Goal: Task Accomplishment & Management: Use online tool/utility

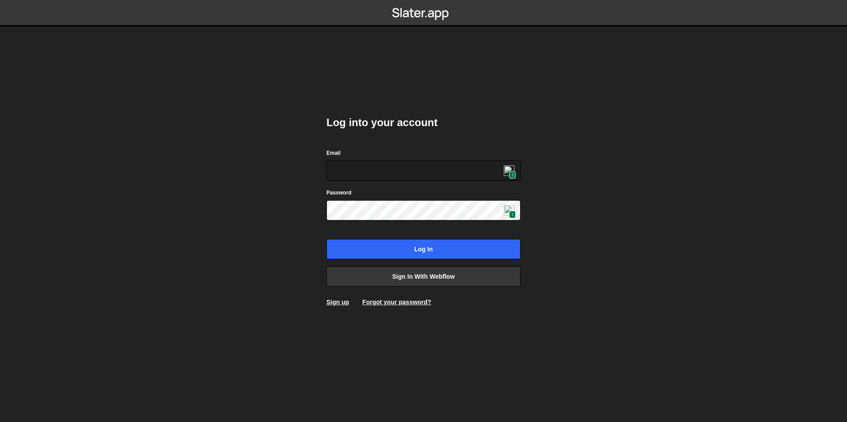
click at [504, 172] on img at bounding box center [509, 170] width 11 height 11
type input "apolli42@gmail.com"
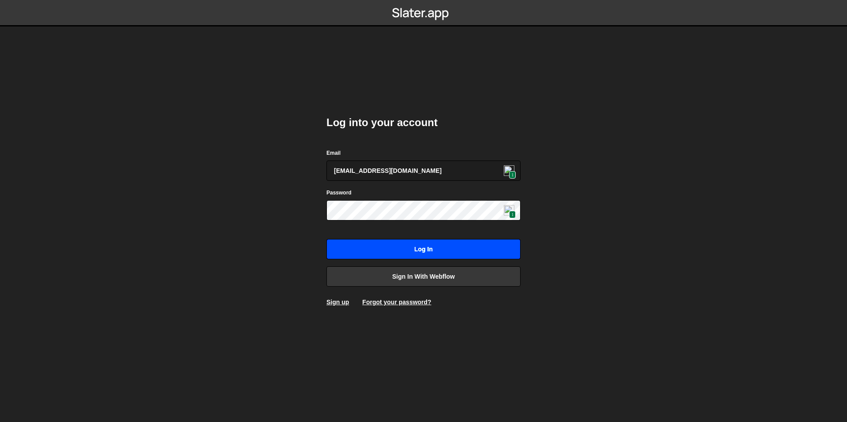
click at [481, 246] on input "Log in" at bounding box center [423, 249] width 194 height 20
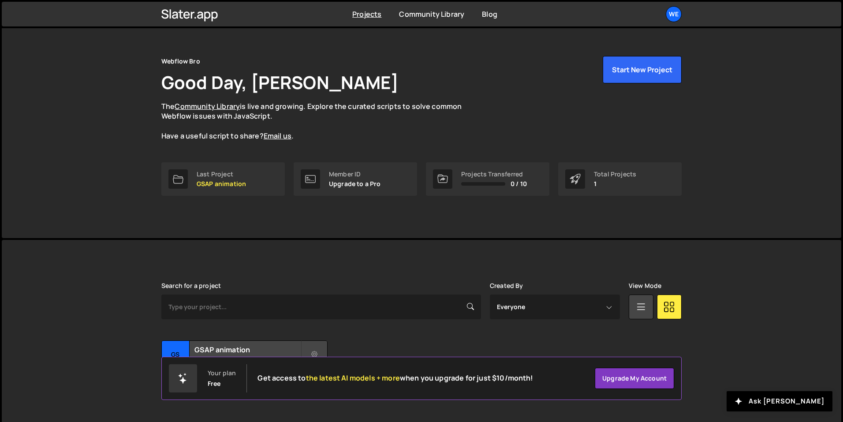
scroll to position [32, 0]
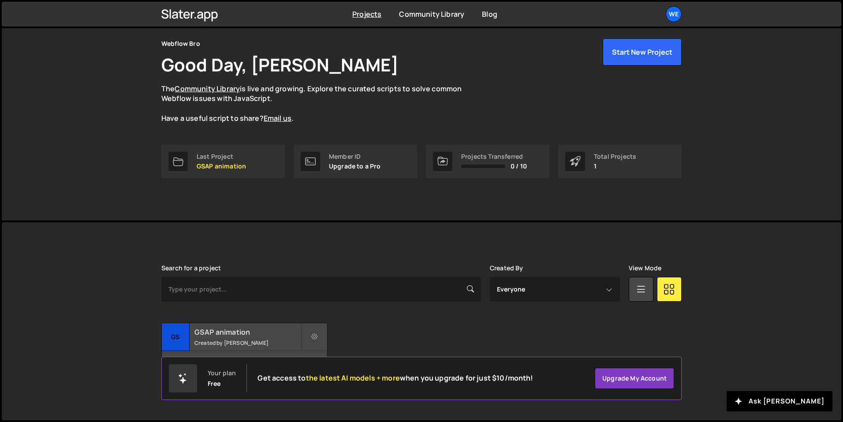
click at [237, 346] on small "Created by Alberto Polli" at bounding box center [247, 342] width 106 height 7
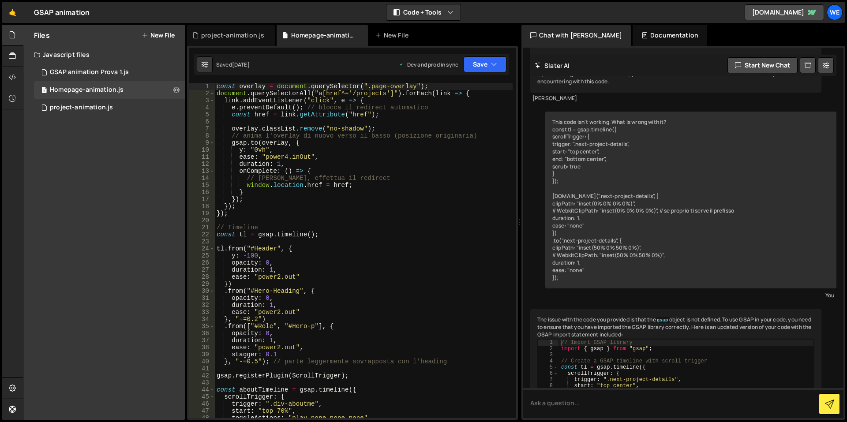
scroll to position [865, 0]
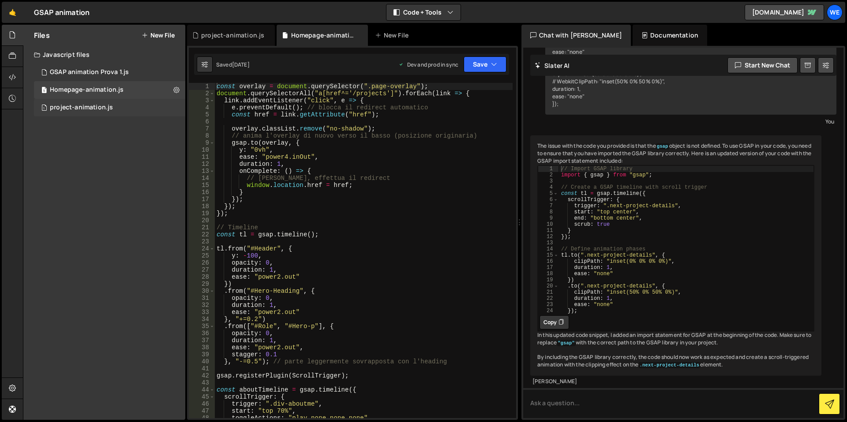
click at [90, 106] on div "project-animation.js" at bounding box center [81, 108] width 63 height 8
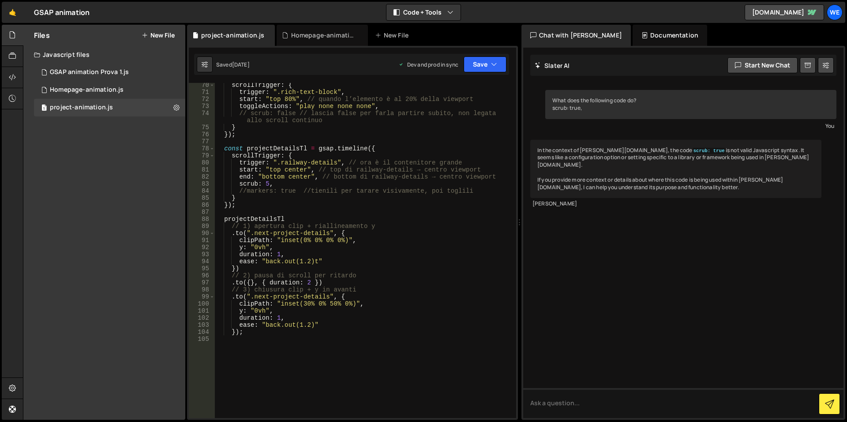
scroll to position [503, 0]
click at [246, 190] on div "scrollTrigger : { trigger : ".rich-text-block" , start : "top 80%" , // quando …" at bounding box center [364, 256] width 298 height 349
click at [495, 59] on button "Save" at bounding box center [484, 64] width 43 height 16
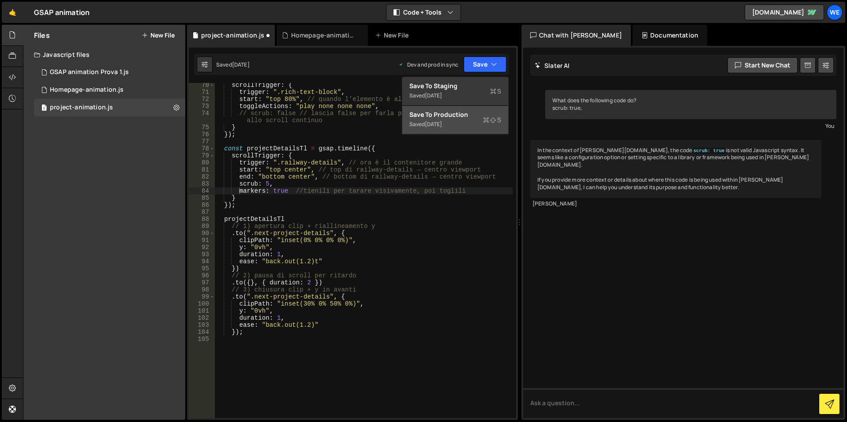
click at [483, 117] on icon at bounding box center [486, 120] width 6 height 9
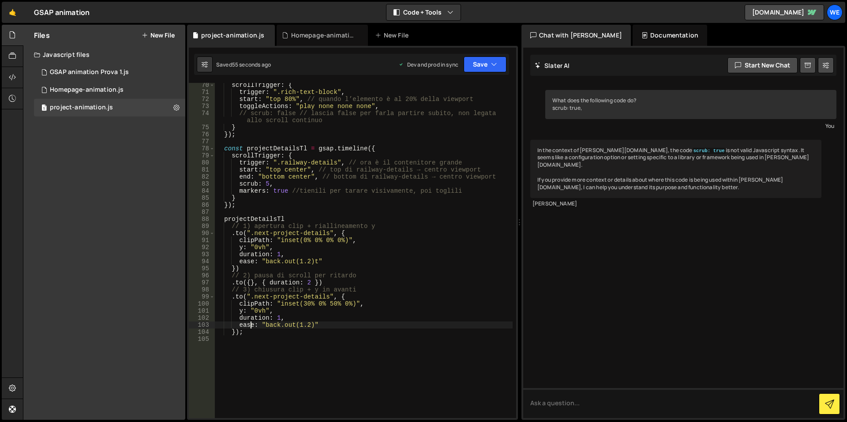
click at [250, 323] on div "scrollTrigger : { trigger : ".rich-text-block" , start : "top 80%" , // quando …" at bounding box center [364, 256] width 298 height 349
click at [295, 322] on div "scrollTrigger : { trigger : ".rich-text-block" , start : "top 80%" , // quando …" at bounding box center [364, 256] width 298 height 349
click at [240, 299] on div "scrollTrigger : { trigger : ".rich-text-block" , start : "top 80%" , // quando …" at bounding box center [364, 256] width 298 height 349
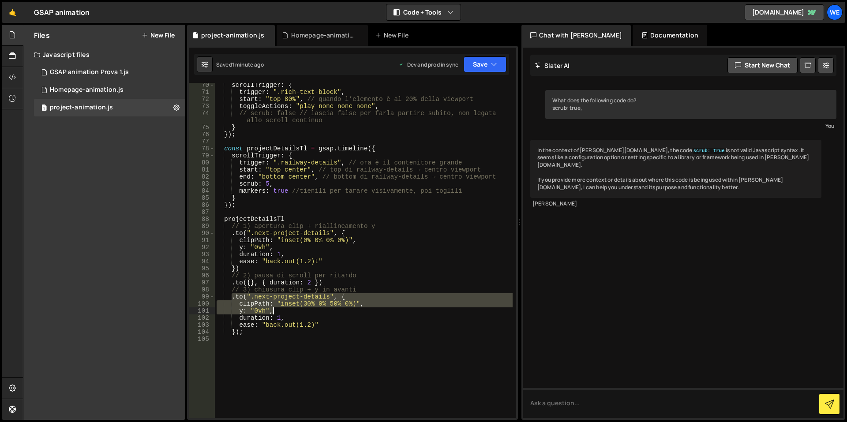
drag, startPoint x: 232, startPoint y: 296, endPoint x: 276, endPoint y: 308, distance: 46.0
click at [276, 308] on div "scrollTrigger : { trigger : ".rich-text-block" , start : "top 80%" , // quando …" at bounding box center [364, 256] width 298 height 349
click at [279, 309] on div "scrollTrigger : { trigger : ".rich-text-block" , start : "top 80%" , // quando …" at bounding box center [364, 250] width 298 height 335
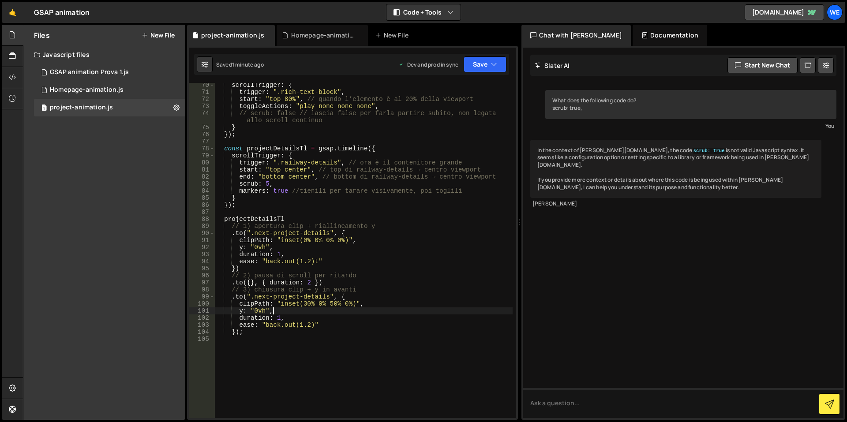
click at [234, 295] on div "scrollTrigger : { trigger : ".rich-text-block" , start : "top 80%" , // quando …" at bounding box center [364, 256] width 298 height 349
click at [238, 295] on div "scrollTrigger : { trigger : ".rich-text-block" , start : "top 80%" , // quando …" at bounding box center [364, 256] width 298 height 349
click at [245, 297] on div "scrollTrigger : { trigger : ".rich-text-block" , start : "top 80%" , // quando …" at bounding box center [364, 256] width 298 height 349
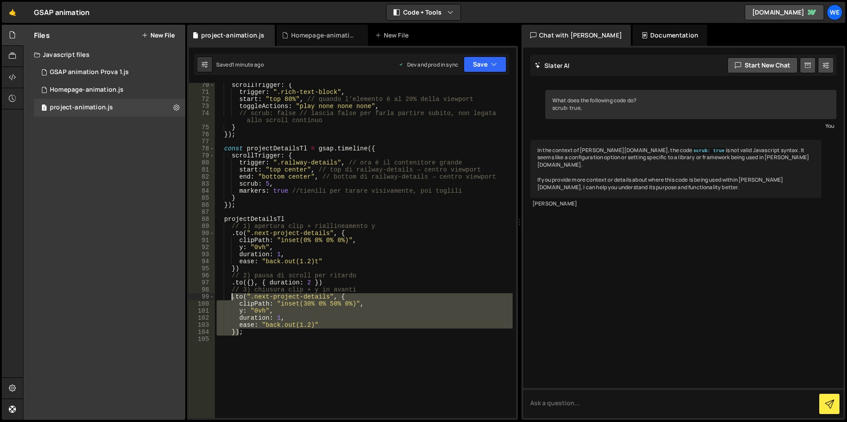
drag, startPoint x: 238, startPoint y: 334, endPoint x: 231, endPoint y: 295, distance: 39.4
click at [231, 295] on div "scrollTrigger : { trigger : ".rich-text-block" , start : "top 80%" , // quando …" at bounding box center [364, 256] width 298 height 349
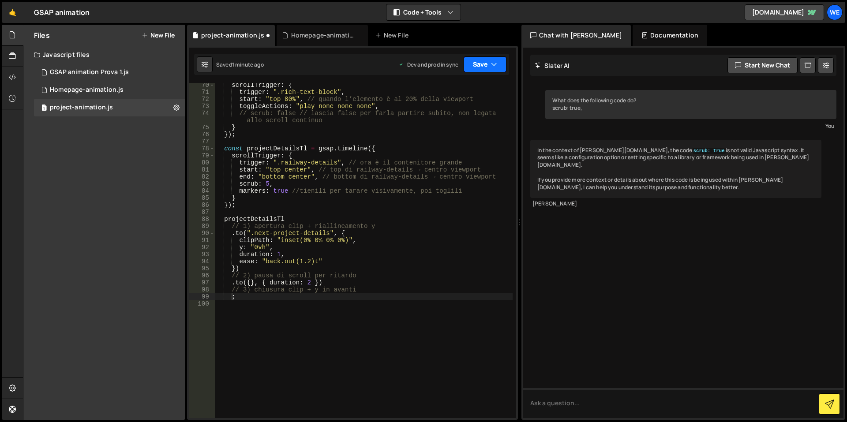
click at [485, 72] on button "Save" at bounding box center [484, 64] width 43 height 16
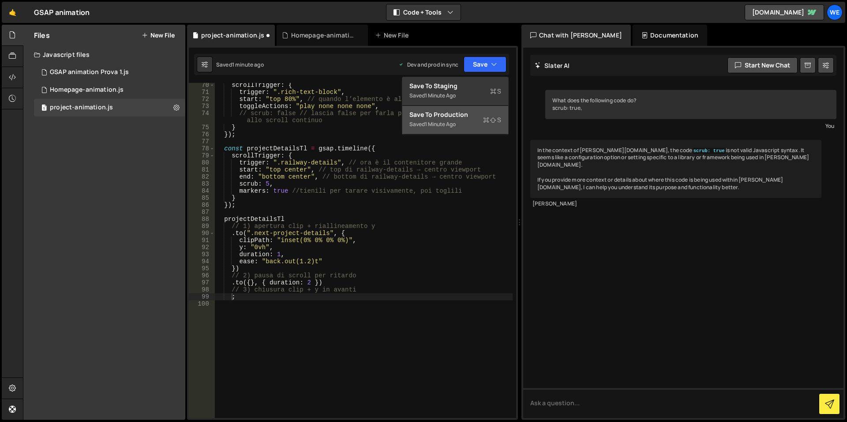
click at [464, 117] on div "Save to Production S" at bounding box center [455, 114] width 92 height 9
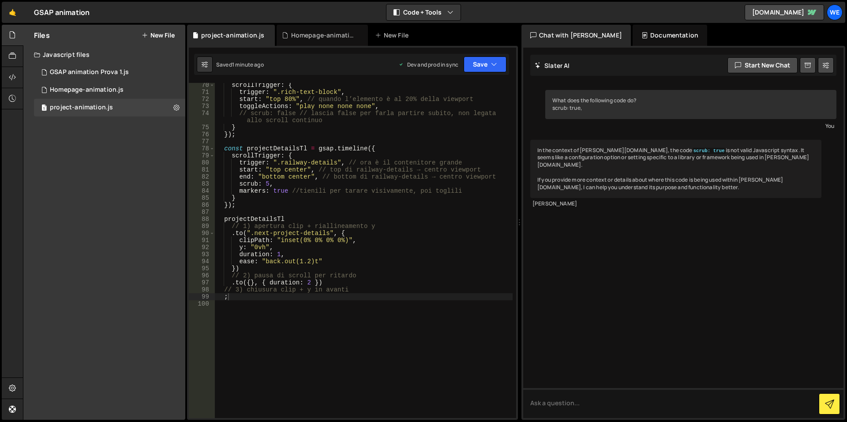
click at [235, 193] on div "scrollTrigger : { trigger : ".rich-text-block" , start : "top 80%" , // quando …" at bounding box center [364, 256] width 298 height 349
click at [239, 192] on div "scrollTrigger : { trigger : ".rich-text-block" , start : "top 80%" , // quando …" at bounding box center [364, 256] width 298 height 349
type textarea "//markers: true //tienili per tarare visivamente, poi toglili"
click at [476, 60] on button "Save" at bounding box center [484, 64] width 43 height 16
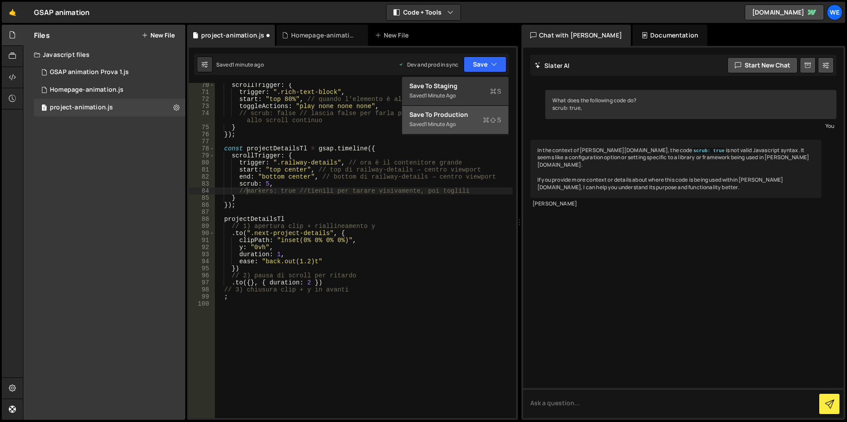
click at [486, 118] on icon at bounding box center [486, 120] width 6 height 9
